Goal: Task Accomplishment & Management: Use online tool/utility

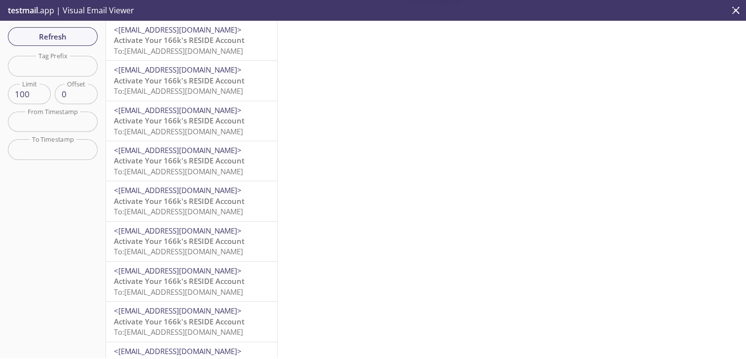
click at [230, 35] on span "<[EMAIL_ADDRESS][DOMAIN_NAME]>" at bounding box center [191, 30] width 155 height 10
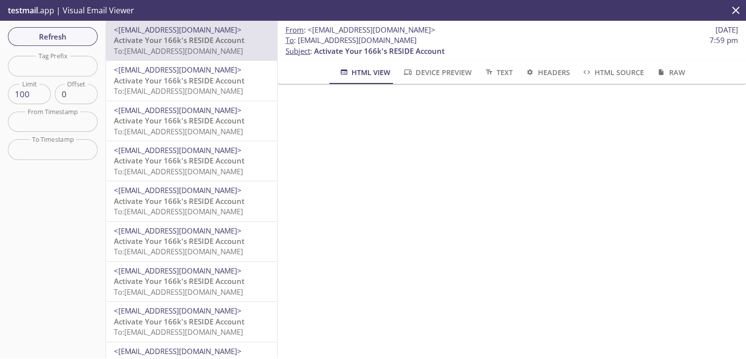
drag, startPoint x: 459, startPoint y: 38, endPoint x: 297, endPoint y: 38, distance: 161.8
click at [297, 38] on span "To : burrito.regression092612@inbox.testmail.app 7:59 pm" at bounding box center [512, 40] width 453 height 10
drag, startPoint x: 297, startPoint y: 39, endPoint x: 303, endPoint y: 44, distance: 7.7
click at [303, 44] on span "To : burrito.regression092612@inbox.testmail.app" at bounding box center [351, 40] width 131 height 10
copy span "[EMAIL_ADDRESS][DOMAIN_NAME]"
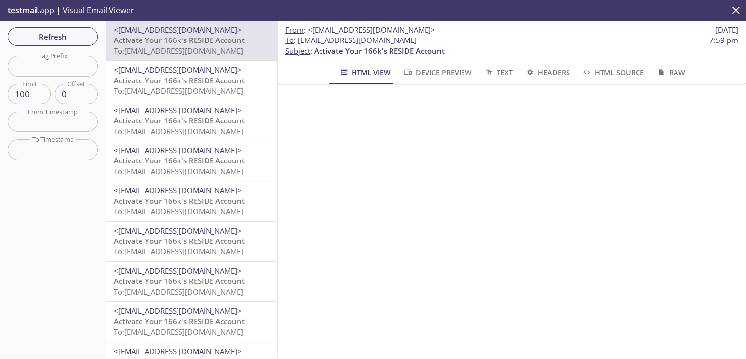
click at [53, 46] on div "Refresh Filters Tag Prefix Tag Prefix Limit 100 Limit Offset 0 Offset From Time…" at bounding box center [53, 189] width 106 height 337
click at [65, 34] on span "Refresh" at bounding box center [53, 36] width 74 height 13
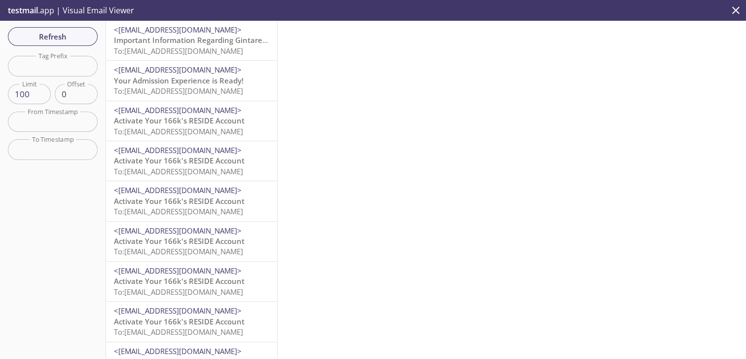
click at [228, 95] on span "To: burrito.smokeRe093025@inbox.testmail.app" at bounding box center [178, 91] width 129 height 10
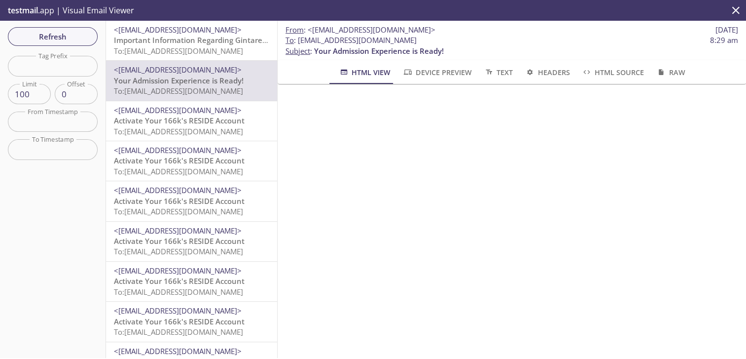
click at [243, 49] on span "To: burrito.smokeRep093025@inbox.testmail.app" at bounding box center [178, 51] width 129 height 10
